Goal: Task Accomplishment & Management: Use online tool/utility

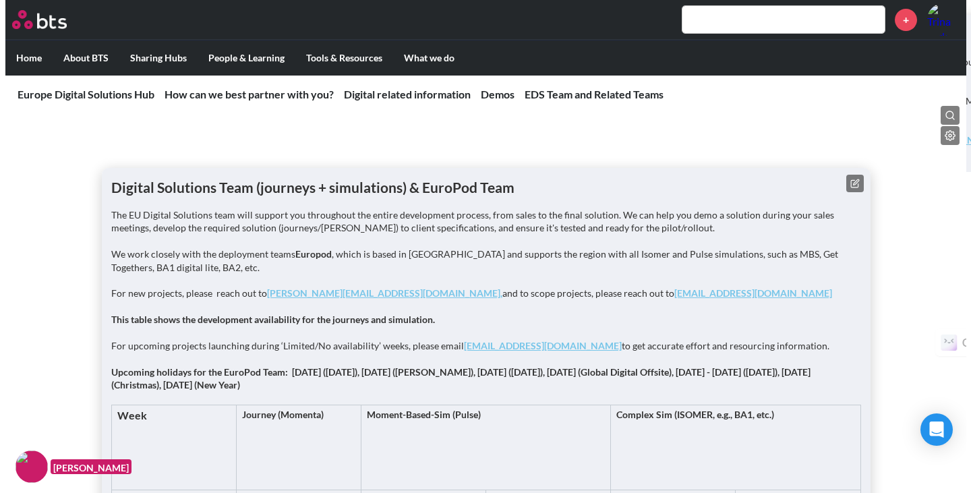
scroll to position [1657, 0]
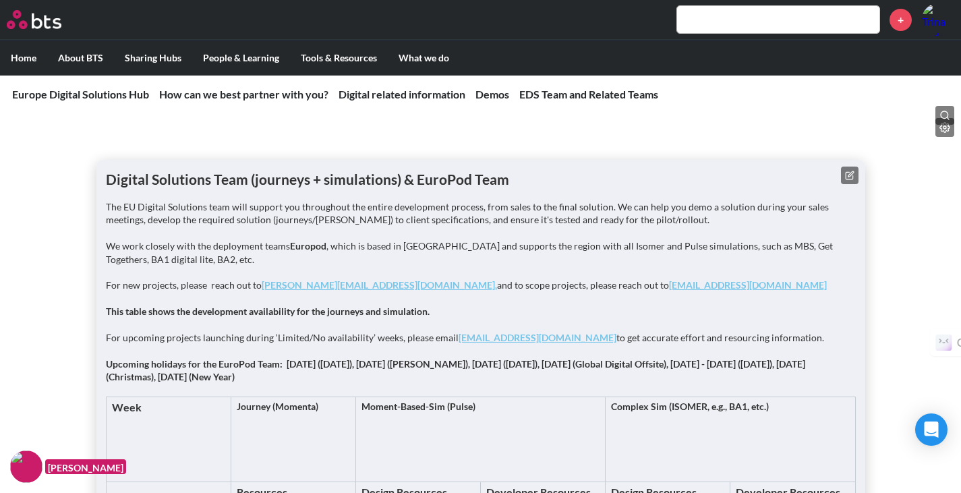
click at [850, 173] on icon at bounding box center [849, 175] width 9 height 9
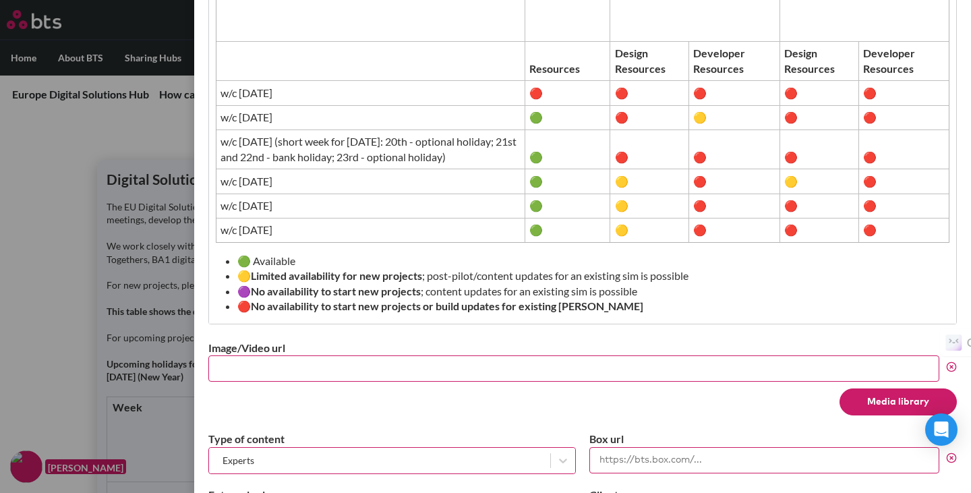
scroll to position [654, 0]
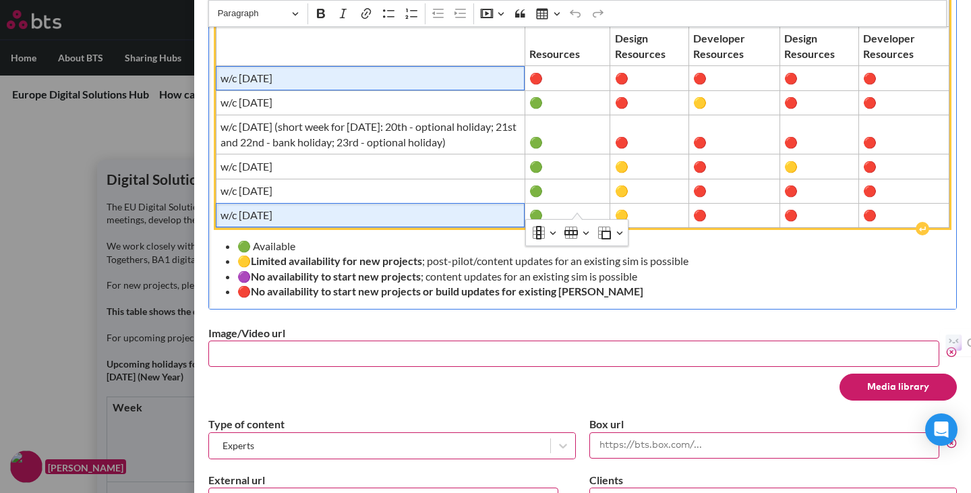
drag, startPoint x: 461, startPoint y: 195, endPoint x: 456, endPoint y: 65, distance: 130.2
click at [456, 71] on span "w/c [DATE]" at bounding box center [370, 78] width 300 height 15
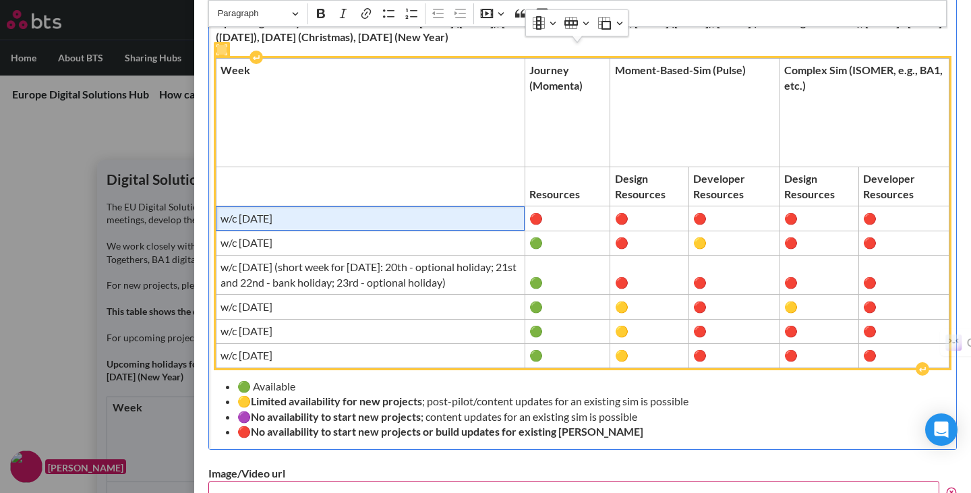
scroll to position [514, 0]
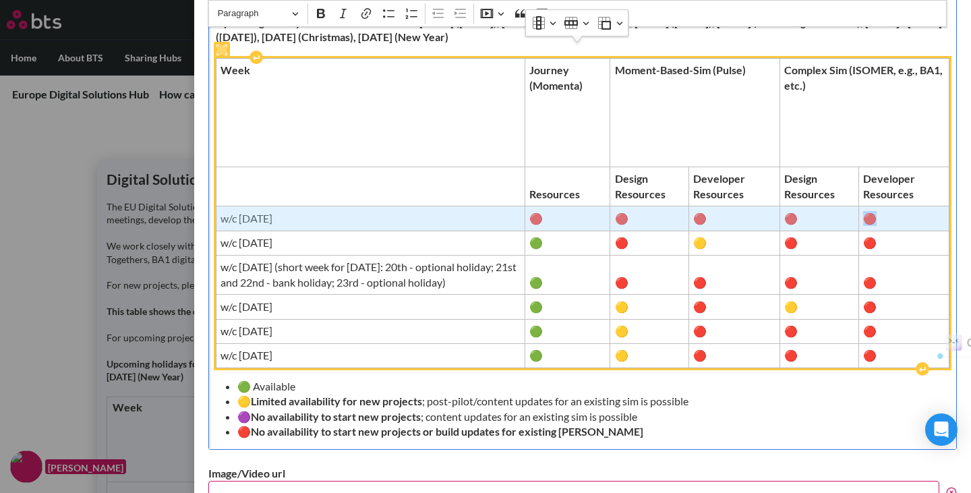
drag, startPoint x: 479, startPoint y: 202, endPoint x: 887, endPoint y: 204, distance: 407.2
click at [887, 206] on tr "w/c [DATE] 🔴 🔴 🔴 🔴 🔴" at bounding box center [583, 218] width 734 height 24
click at [372, 211] on span "w/c [DATE]" at bounding box center [370, 218] width 300 height 15
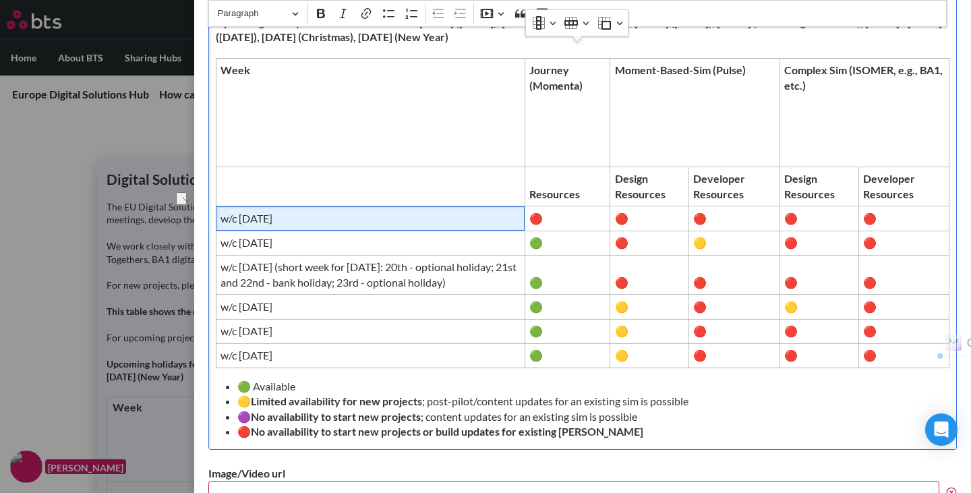
drag, startPoint x: 370, startPoint y: 203, endPoint x: 208, endPoint y: 204, distance: 162.5
click at [208, 204] on div "Edit Content Close Title Digital Solutions Team (journeys + simulations) & Euro…" at bounding box center [582, 246] width 777 height 493
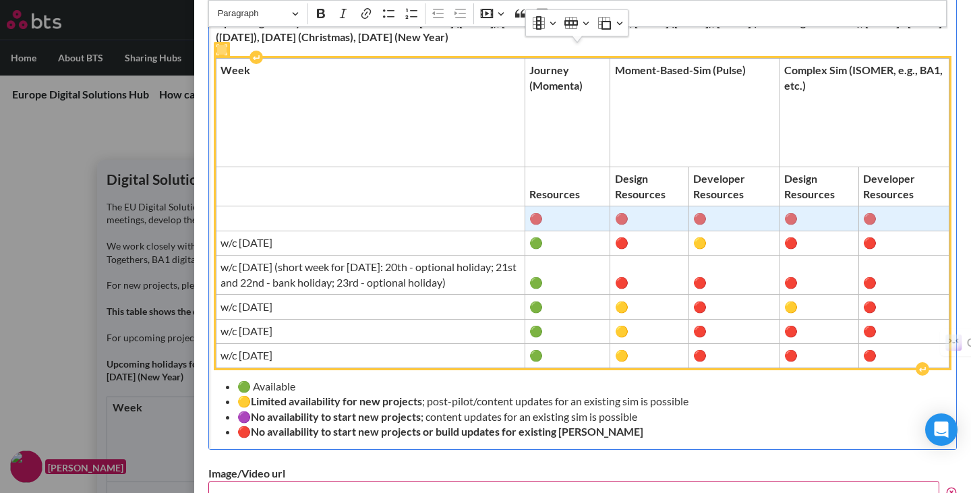
drag, startPoint x: 530, startPoint y: 204, endPoint x: 863, endPoint y: 205, distance: 333.1
click at [863, 206] on tr "🔴 🔴 🔴 🔴 🔴" at bounding box center [583, 218] width 734 height 24
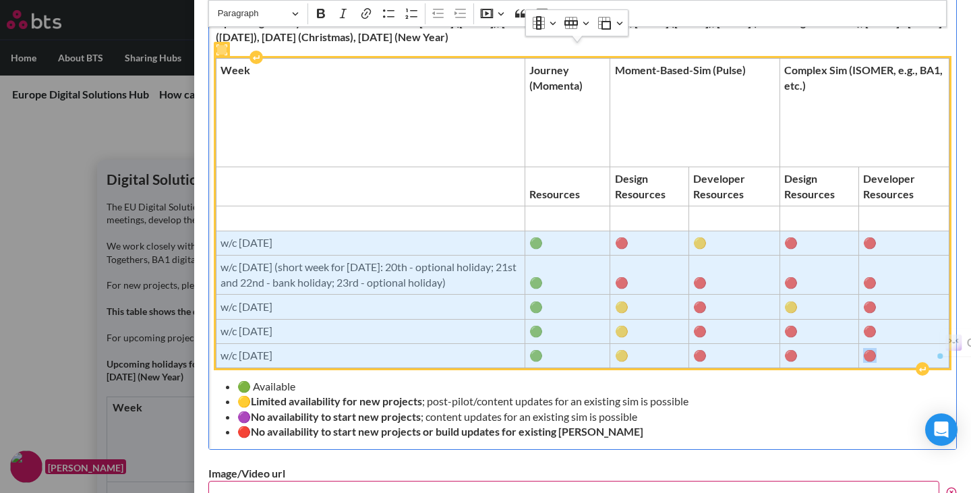
drag, startPoint x: 218, startPoint y: 225, endPoint x: 891, endPoint y: 343, distance: 682.5
click at [891, 343] on tbody "Week Journey (Momenta) Moment-Based-Sim (Pulse) Complex Sim (ISOMER, e.g., BA1,…" at bounding box center [583, 213] width 734 height 309
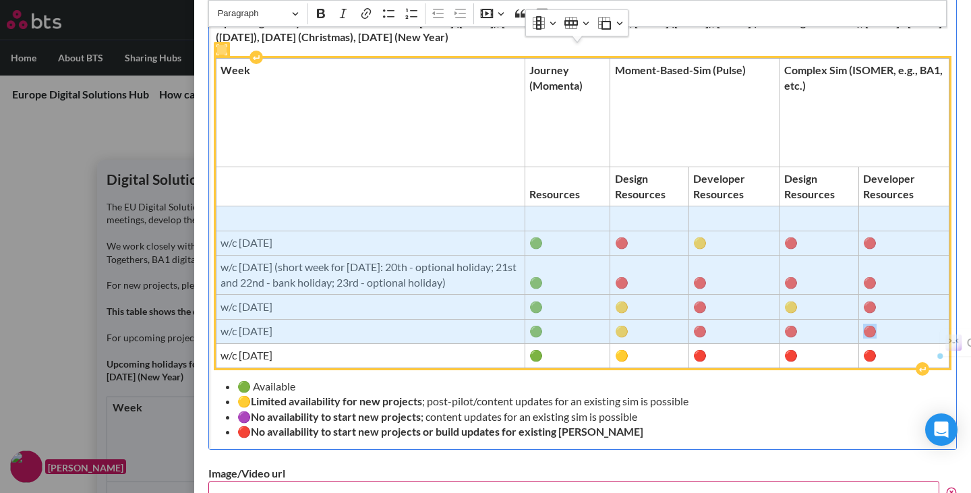
drag, startPoint x: 245, startPoint y: 200, endPoint x: 906, endPoint y: 320, distance: 672.4
click at [906, 320] on tbody "Week Journey (Momenta) Moment-Based-Sim (Pulse) Complex Sim (ISOMER, e.g., BA1,…" at bounding box center [583, 213] width 734 height 309
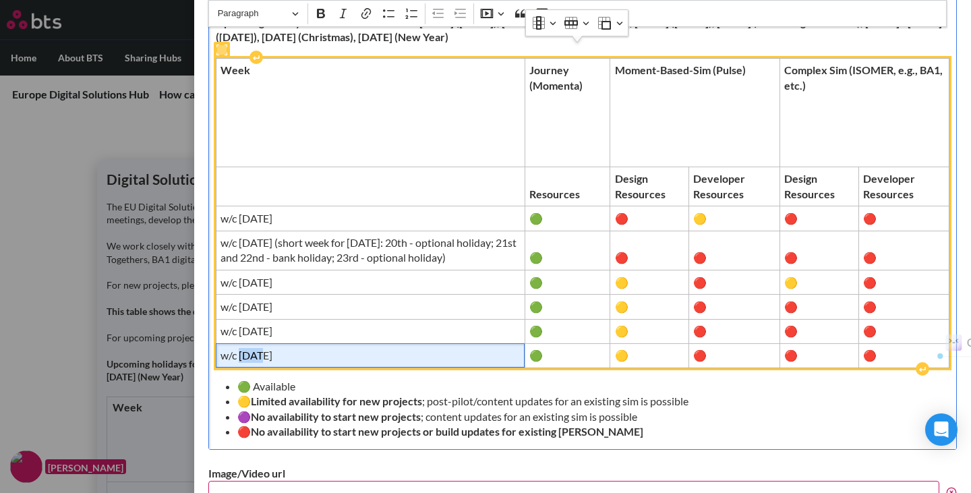
drag, startPoint x: 239, startPoint y: 339, endPoint x: 259, endPoint y: 339, distance: 19.6
click at [259, 348] on span "w/c [DATE]" at bounding box center [370, 355] width 300 height 15
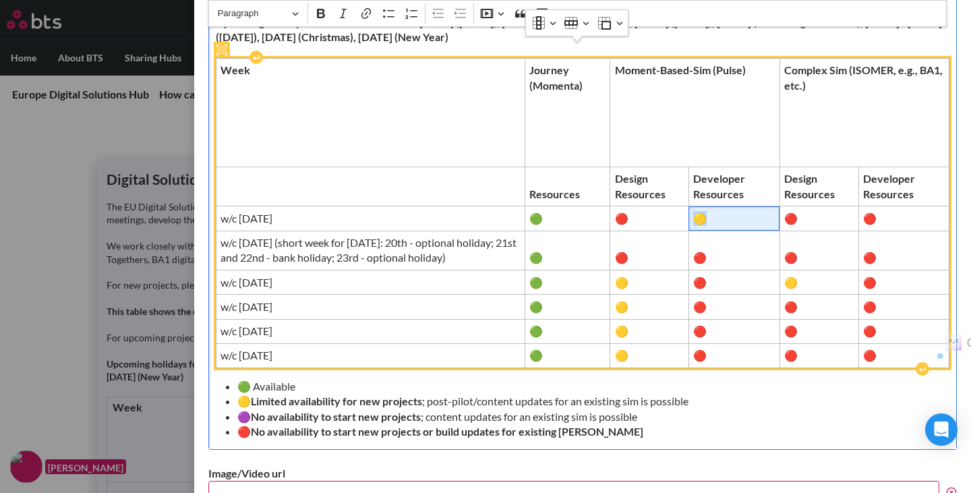
drag, startPoint x: 697, startPoint y: 202, endPoint x: 705, endPoint y: 202, distance: 7.4
click at [705, 211] on span "🟡" at bounding box center [734, 218] width 82 height 15
copy span "🟡"
drag, startPoint x: 535, startPoint y: 202, endPoint x: 552, endPoint y: 203, distance: 16.9
click at [552, 211] on span "🟢" at bounding box center [567, 218] width 76 height 15
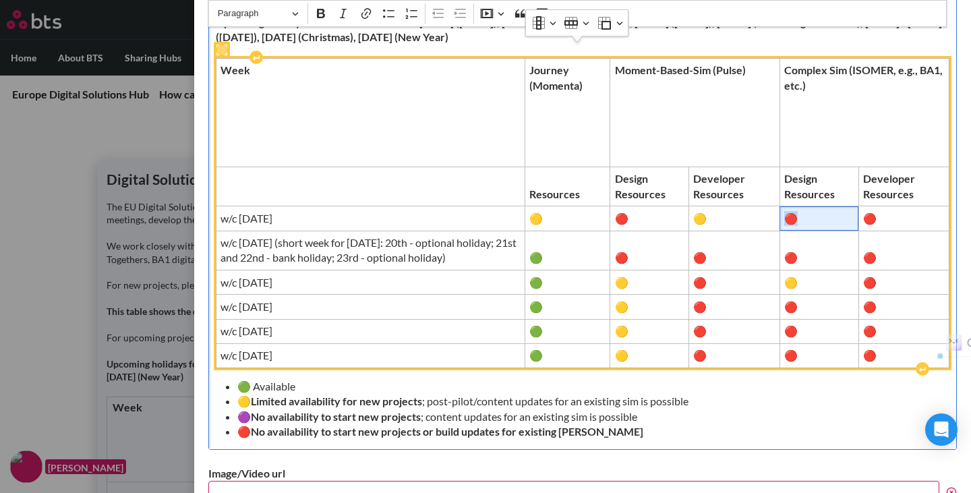
drag, startPoint x: 795, startPoint y: 203, endPoint x: 783, endPoint y: 203, distance: 12.1
click at [784, 211] on span "🔴" at bounding box center [818, 218] width 69 height 15
copy span "🔴"
drag, startPoint x: 704, startPoint y: 202, endPoint x: 695, endPoint y: 202, distance: 8.8
click at [695, 211] on span "🟡" at bounding box center [734, 218] width 82 height 15
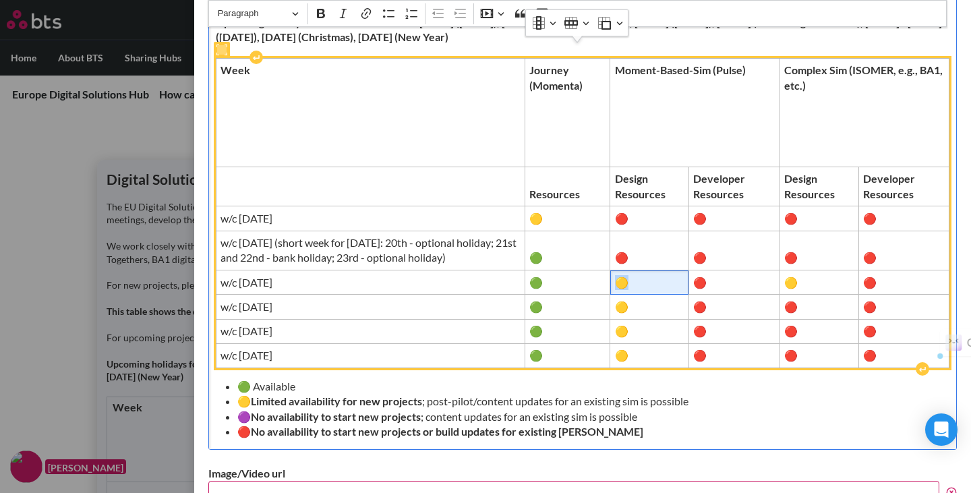
drag, startPoint x: 618, startPoint y: 269, endPoint x: 626, endPoint y: 269, distance: 7.4
click at [626, 275] on span "🟡" at bounding box center [649, 282] width 69 height 15
click at [791, 275] on span "🟡" at bounding box center [818, 282] width 69 height 15
click at [626, 299] on span "🟡" at bounding box center [649, 306] width 69 height 15
click at [619, 348] on span "🟡" at bounding box center [649, 355] width 69 height 15
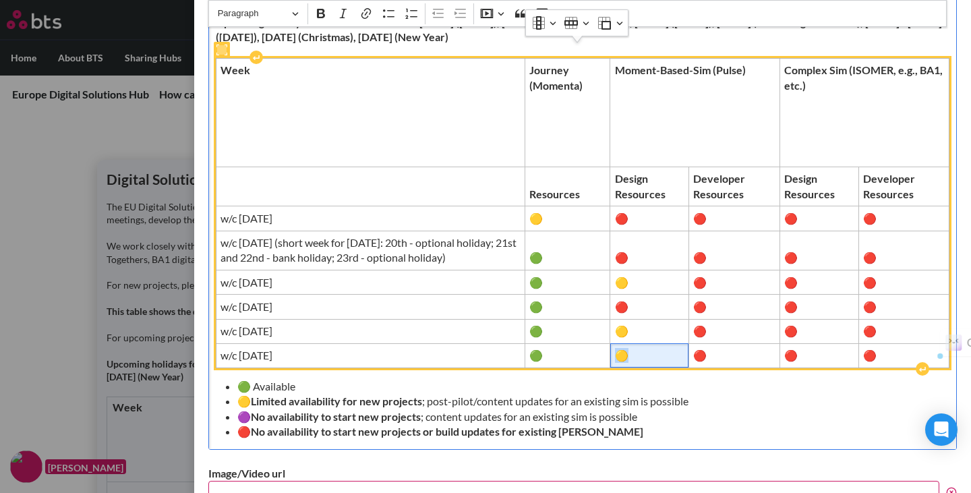
copy span "🟡"
click at [790, 348] on span "🔴" at bounding box center [818, 355] width 69 height 15
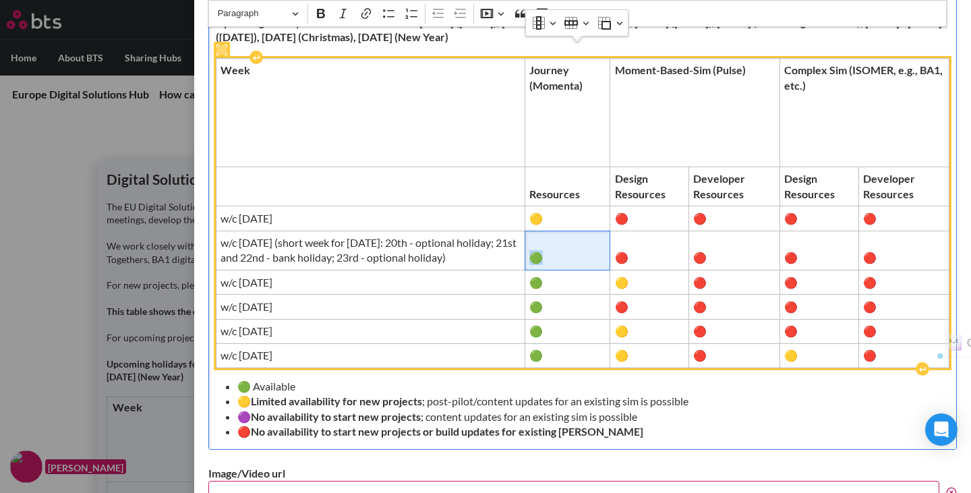
click at [540, 250] on span "🟢" at bounding box center [567, 257] width 76 height 15
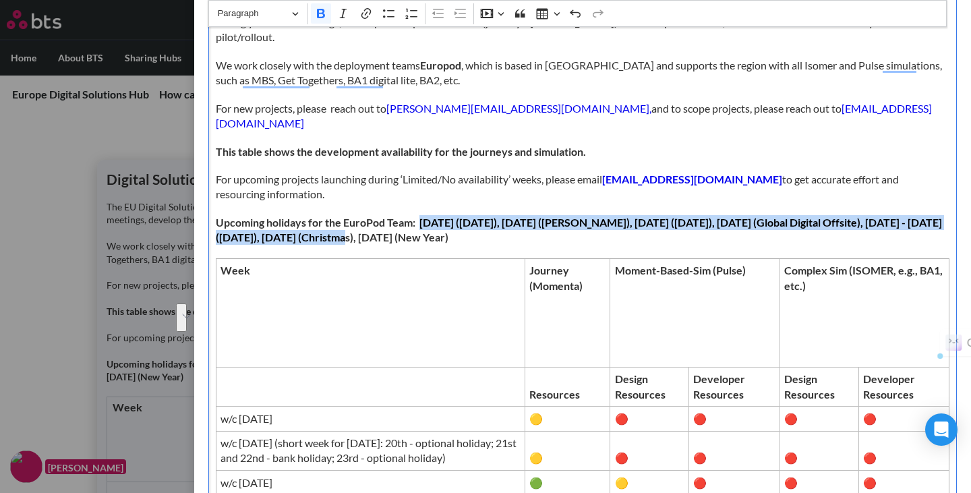
scroll to position [314, 0]
drag, startPoint x: 421, startPoint y: 208, endPoint x: 369, endPoint y: 225, distance: 54.4
click at [369, 225] on strong "[DATE] ([DATE]), [DATE] ([PERSON_NAME]), [DATE] ([DATE]), [DATE] (Global Digita…" at bounding box center [579, 230] width 726 height 28
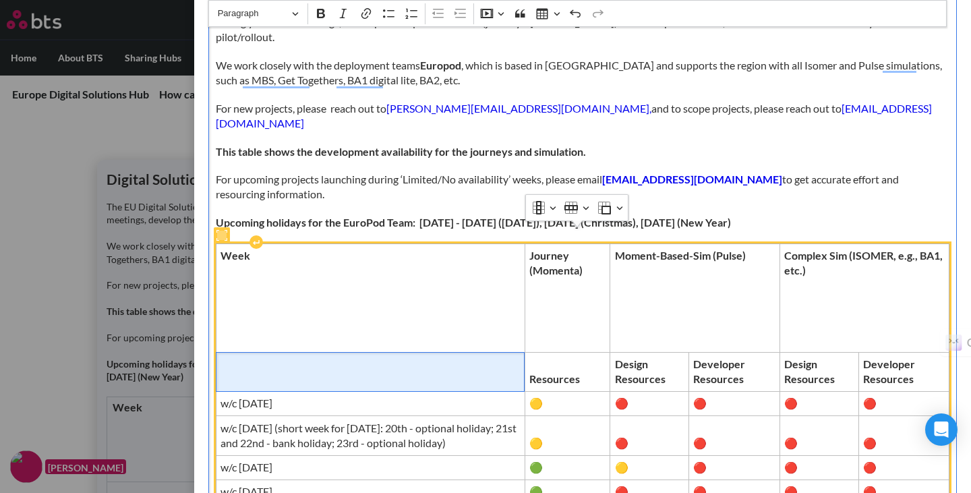
click at [424, 352] on td "To enrich screen reader interactions, please activate Accessibility in Grammarl…" at bounding box center [370, 372] width 309 height 40
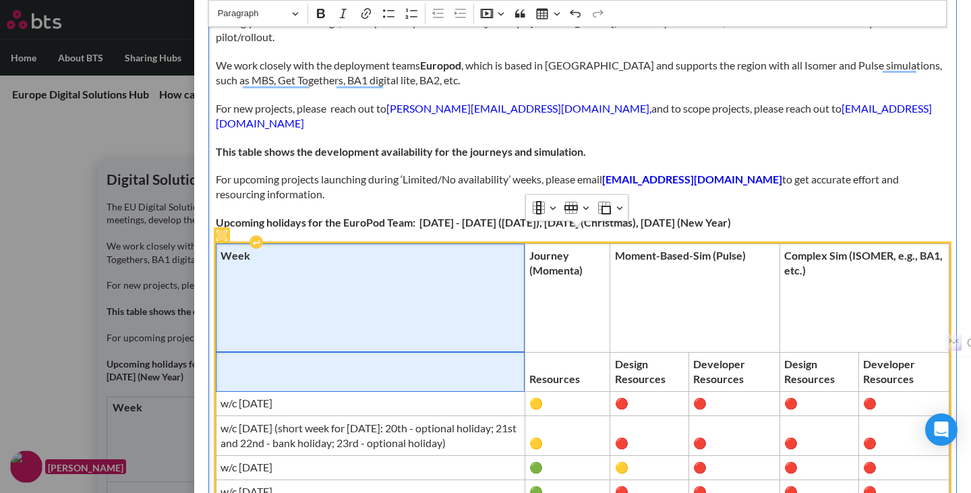
click at [424, 320] on td "Week" at bounding box center [370, 297] width 309 height 109
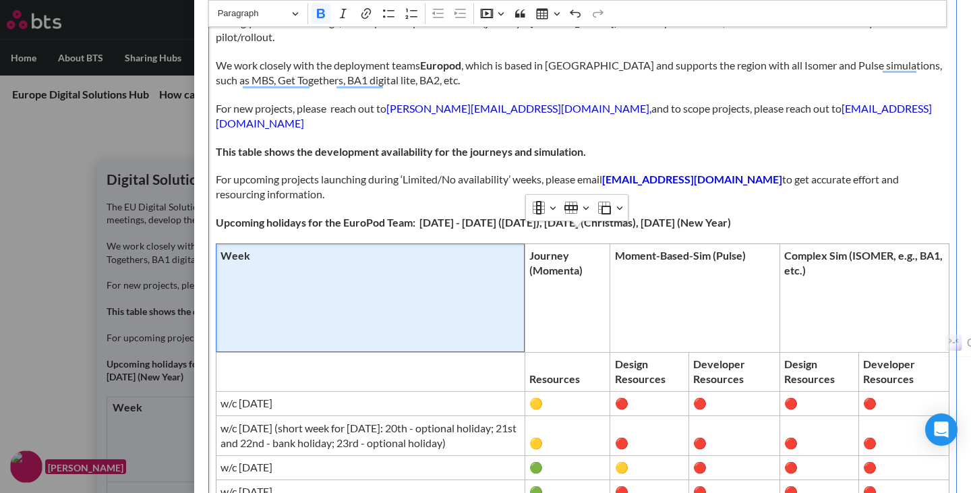
scroll to position [354, 0]
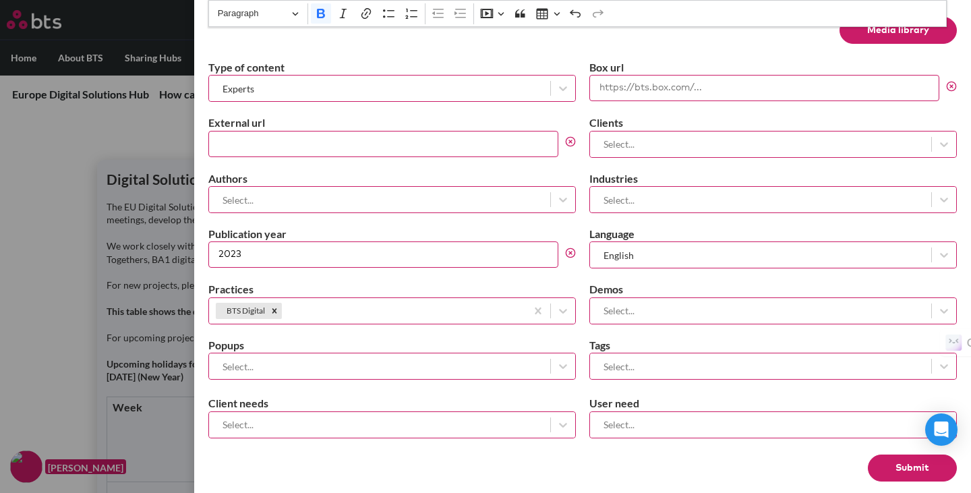
click at [881, 454] on button "Submit" at bounding box center [912, 467] width 89 height 27
